Goal: Information Seeking & Learning: Learn about a topic

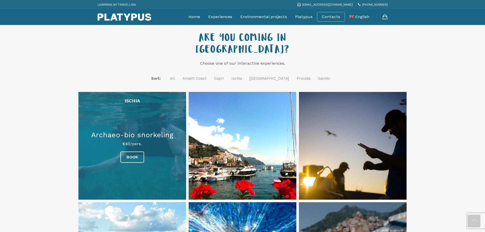
scroll to position [204, 0]
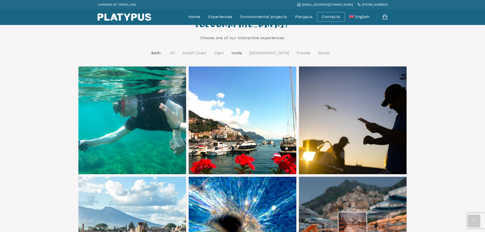
click at [242, 50] on link "Ischia" at bounding box center [236, 53] width 10 height 6
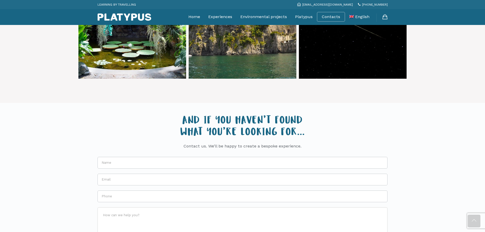
scroll to position [264, 0]
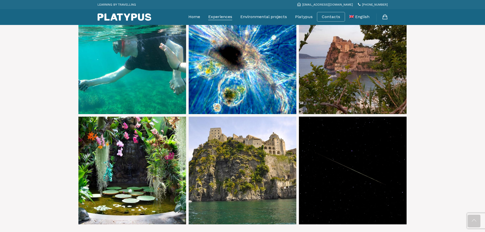
drag, startPoint x: 223, startPoint y: 16, endPoint x: 216, endPoint y: 18, distance: 7.7
click at [223, 16] on link "Experiences" at bounding box center [220, 16] width 24 height 13
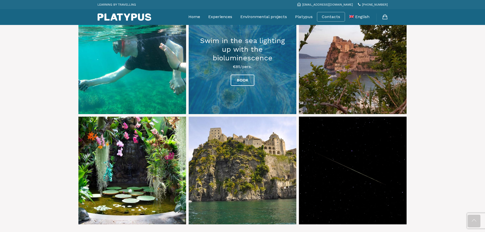
scroll to position [111, 0]
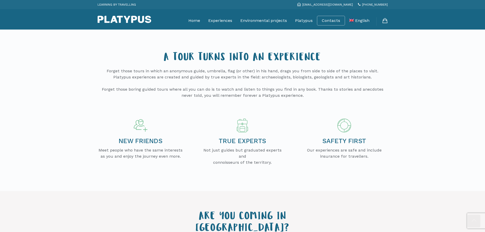
scroll to position [127, 0]
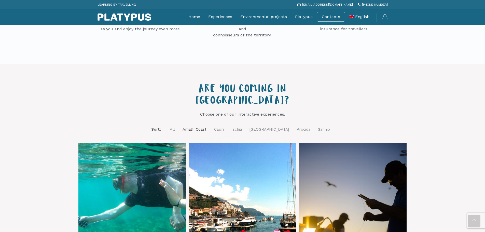
click at [207, 126] on link "Amalfi Coast" at bounding box center [195, 129] width 24 height 6
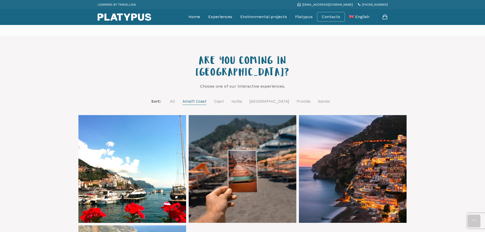
scroll to position [153, 0]
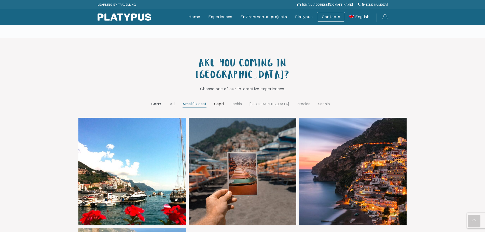
click at [224, 101] on link "Capri" at bounding box center [219, 104] width 10 height 6
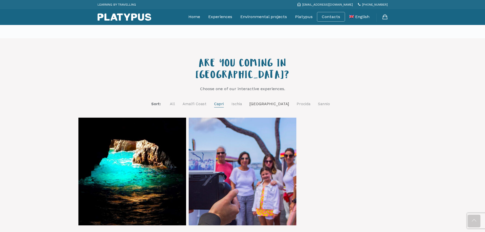
click at [269, 101] on link "Naples" at bounding box center [269, 104] width 39 height 6
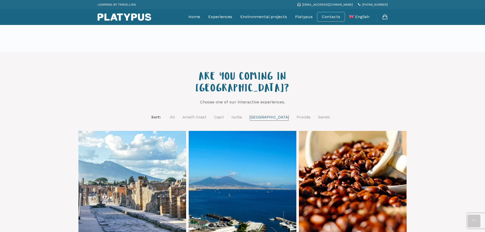
scroll to position [102, 0]
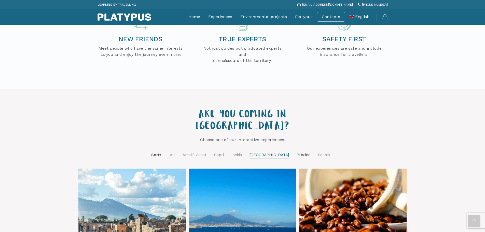
click at [297, 152] on link "Procida" at bounding box center [304, 155] width 14 height 6
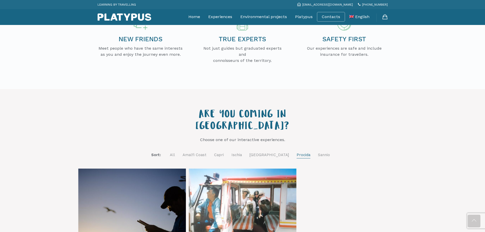
scroll to position [204, 0]
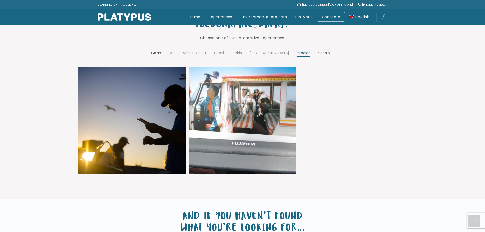
click at [318, 50] on link "Sannio" at bounding box center [324, 53] width 12 height 6
